Goal: Information Seeking & Learning: Learn about a topic

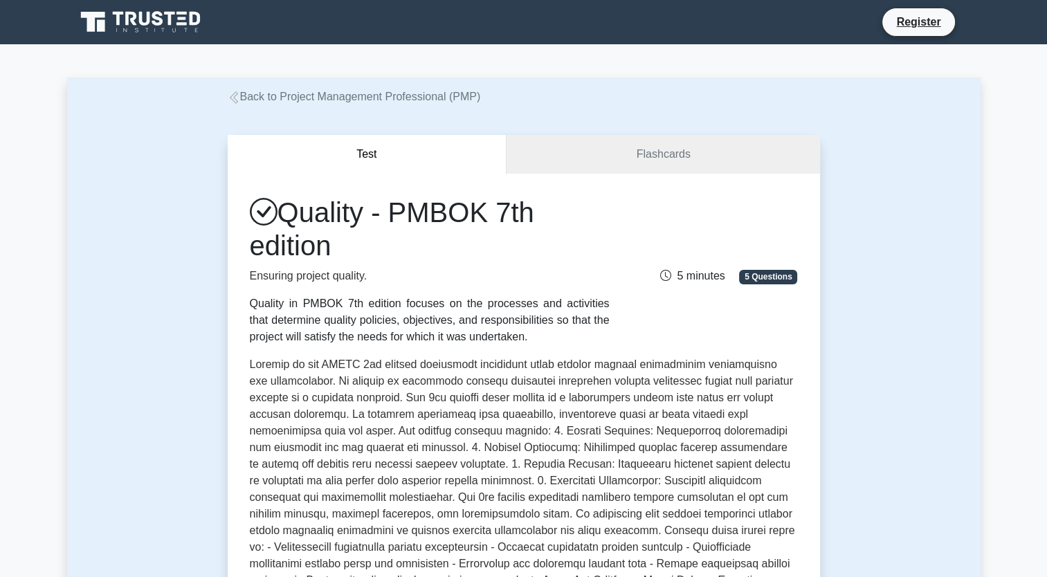
drag, startPoint x: 286, startPoint y: 206, endPoint x: 336, endPoint y: 245, distance: 63.6
click at [336, 245] on h1 "Quality - PMBOK 7th edition" at bounding box center [430, 229] width 360 height 66
copy h1 "Quality - PMBOK 7th edition"
drag, startPoint x: 409, startPoint y: 365, endPoint x: 248, endPoint y: 367, distance: 161.9
click at [248, 367] on div "Quality - PMBOK 7th edition Ensuring project quality. Quality in PMBOK 7th edit…" at bounding box center [524, 505] width 592 height 663
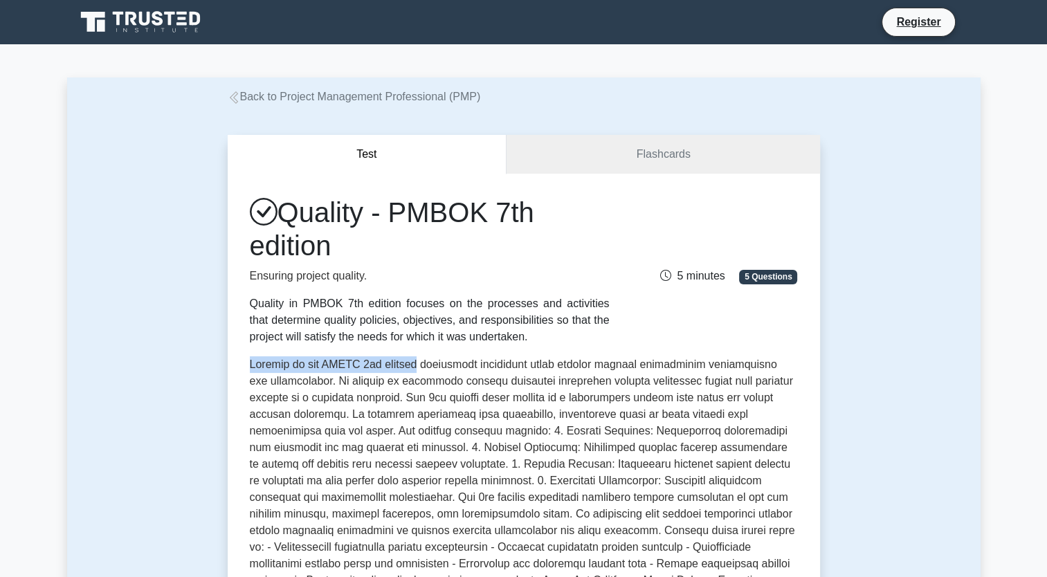
copy p "Quality in the PMBOK 7th edition"
drag, startPoint x: 392, startPoint y: 306, endPoint x: 251, endPoint y: 306, distance: 141.1
click at [251, 306] on div "Quality in PMBOK 7th edition focuses on the processes and activities that deter…" at bounding box center [430, 320] width 360 height 50
copy div "Quality in PMBOK 7th edition"
